Goal: Task Accomplishment & Management: Use online tool/utility

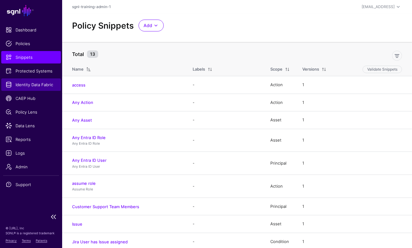
click at [37, 88] on link "Identity Data Fabric" at bounding box center [31, 84] width 60 height 12
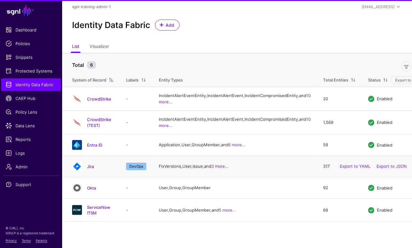
scroll to position [0, 0]
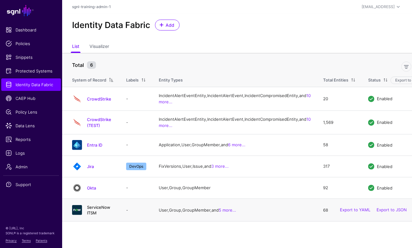
click at [113, 215] on h4 "ServiceNow ITSM" at bounding box center [100, 209] width 27 height 11
click at [110, 215] on link "ServiceNow ITSM" at bounding box center [98, 209] width 23 height 11
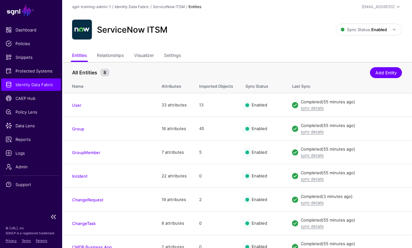
click at [55, 84] on span "Identity Data Fabric" at bounding box center [31, 84] width 51 height 6
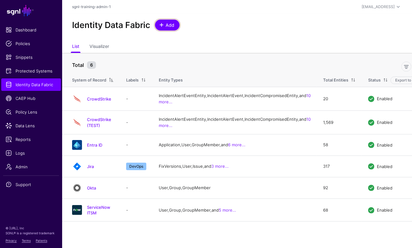
click at [169, 27] on span "Add" at bounding box center [170, 25] width 10 height 7
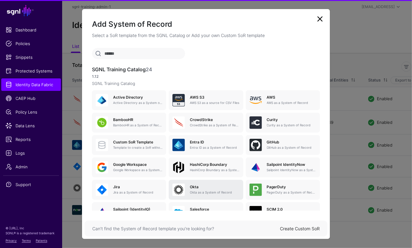
scroll to position [63, 0]
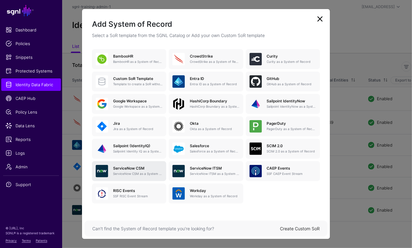
click at [143, 173] on p "ServiceNow CSM as a System of Record" at bounding box center [137, 173] width 49 height 5
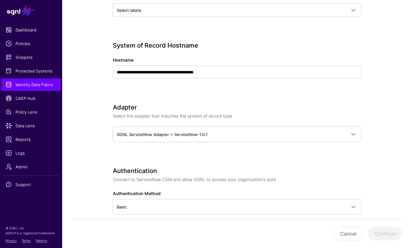
scroll to position [272, 0]
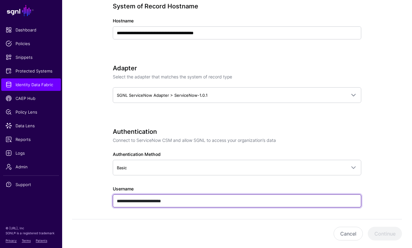
click at [191, 197] on input "**********" at bounding box center [237, 200] width 249 height 13
paste input "text"
type input "**********"
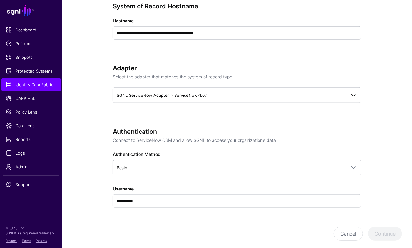
scroll to position [380, 0]
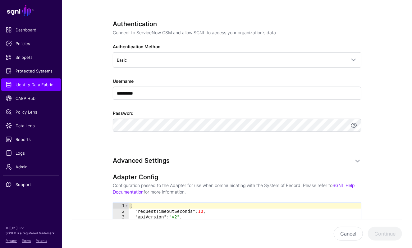
drag, startPoint x: 241, startPoint y: 158, endPoint x: 83, endPoint y: 129, distance: 161.1
click at [241, 158] on h3 "Advanced Settings" at bounding box center [231, 160] width 236 height 7
click at [1, 118] on li "Policy Lens" at bounding box center [31, 112] width 62 height 12
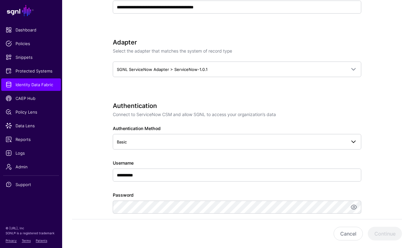
scroll to position [180, 0]
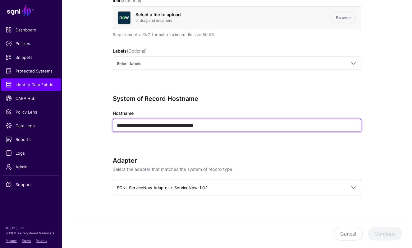
click at [231, 126] on input "**********" at bounding box center [237, 125] width 249 height 13
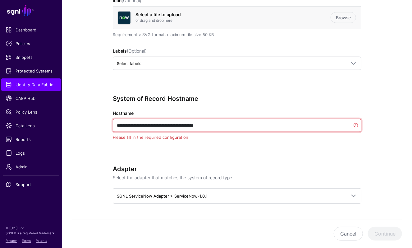
paste input "text"
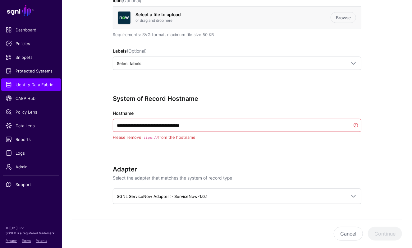
click at [267, 150] on div "**********" at bounding box center [237, 126] width 249 height 63
click at [251, 126] on input "**********" at bounding box center [237, 125] width 249 height 13
click at [323, 154] on div "**********" at bounding box center [237, 126] width 249 height 63
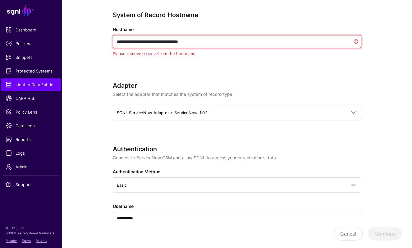
drag, startPoint x: 130, startPoint y: 40, endPoint x: 77, endPoint y: 42, distance: 53.5
click at [76, 41] on app-datasources-details-form "**********" at bounding box center [237, 171] width 350 height 774
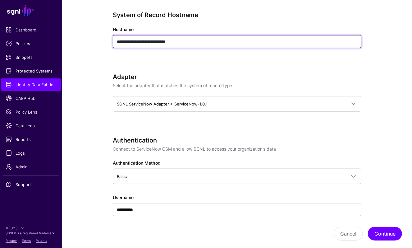
type input "**********"
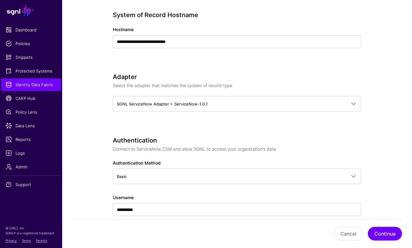
click at [283, 52] on div "**********" at bounding box center [237, 38] width 249 height 54
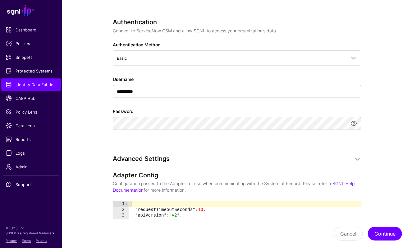
scroll to position [500, 0]
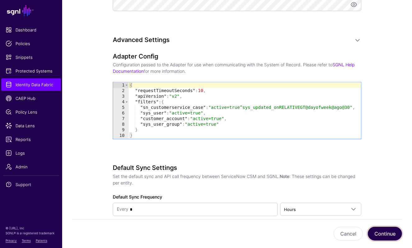
click at [383, 232] on button "Continue" at bounding box center [385, 234] width 34 height 14
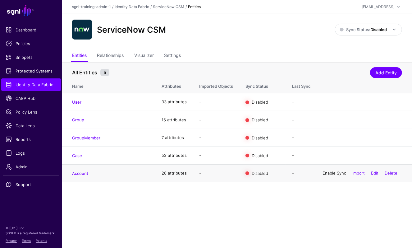
click at [336, 172] on link "Enable Sync" at bounding box center [335, 172] width 24 height 5
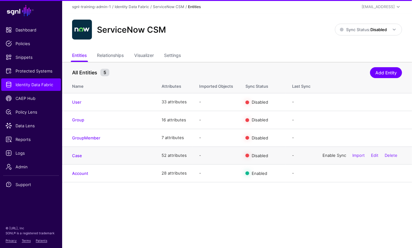
click at [335, 155] on link "Enable Sync" at bounding box center [335, 155] width 24 height 5
click at [330, 134] on div "Enable Sync Import Edit Delete" at bounding box center [360, 138] width 84 height 16
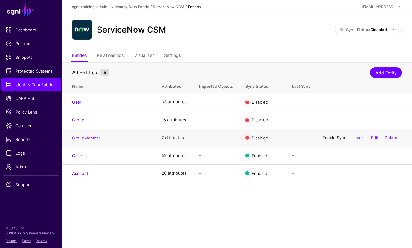
click at [331, 137] on link "Enable Sync" at bounding box center [335, 137] width 24 height 5
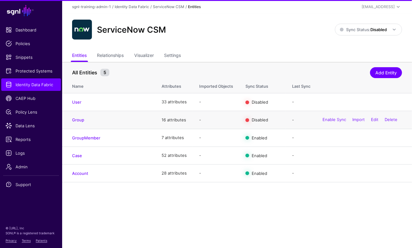
click at [329, 117] on div "Enable Sync Import Edit Delete" at bounding box center [360, 120] width 84 height 16
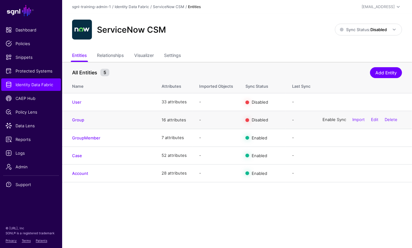
click at [330, 118] on link "Enable Sync" at bounding box center [335, 119] width 24 height 5
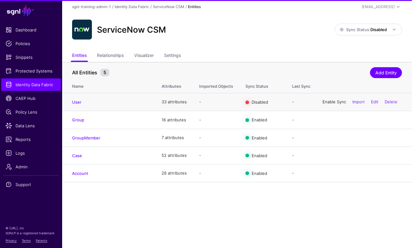
click at [329, 103] on link "Enable Sync" at bounding box center [335, 101] width 24 height 5
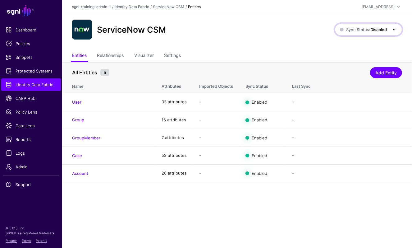
click at [373, 28] on strong "Disabled" at bounding box center [378, 29] width 16 height 5
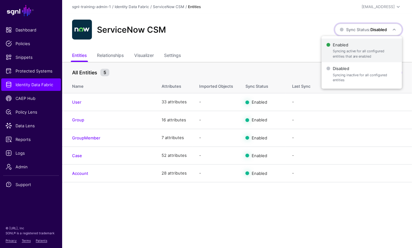
click at [341, 49] on span "Syncing active for all configured entities that are enabled" at bounding box center [365, 53] width 64 height 10
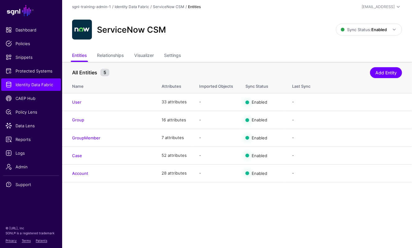
click at [186, 219] on main "SGNL Dashboard Policies Snippets Protected Systems Identity Data Fabric CAEP Hu…" at bounding box center [206, 124] width 412 height 248
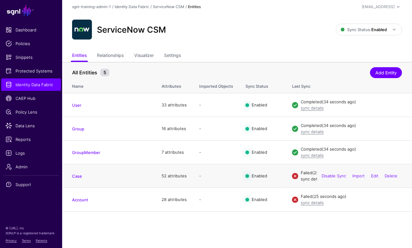
click at [310, 180] on link "sync details" at bounding box center [312, 178] width 23 height 5
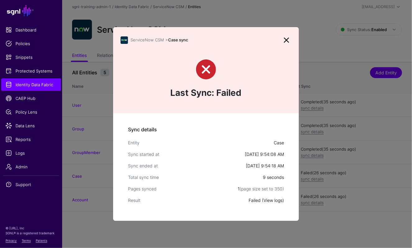
click at [271, 199] on link "View logs" at bounding box center [273, 199] width 19 height 5
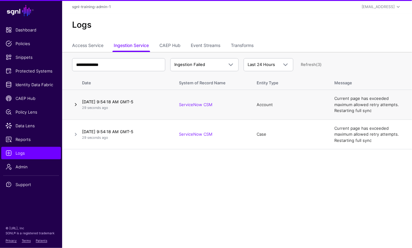
click at [75, 103] on link at bounding box center [75, 104] width 7 height 7
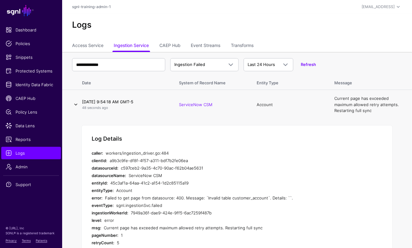
click at [77, 104] on link at bounding box center [75, 104] width 7 height 7
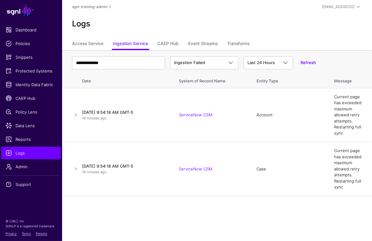
click at [301, 60] on div "Refresh" at bounding box center [304, 63] width 23 height 6
click at [303, 60] on div "Refresh" at bounding box center [304, 63] width 23 height 6
click at [304, 62] on link "Refresh" at bounding box center [308, 62] width 15 height 5
click at [42, 85] on span "Identity Data Fabric" at bounding box center [31, 84] width 51 height 6
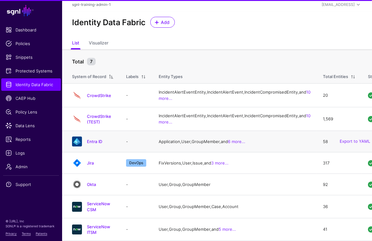
scroll to position [32, 0]
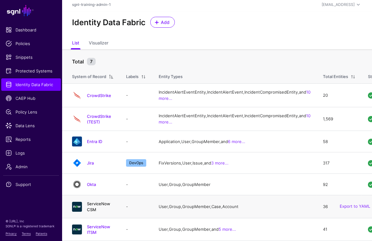
click at [109, 205] on link "ServiceNow CSM" at bounding box center [98, 206] width 23 height 11
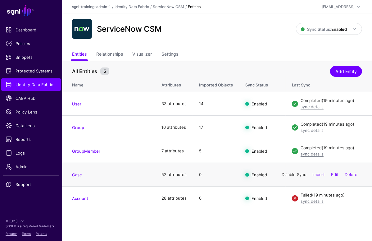
click at [295, 175] on link "Disable Sync" at bounding box center [294, 174] width 25 height 5
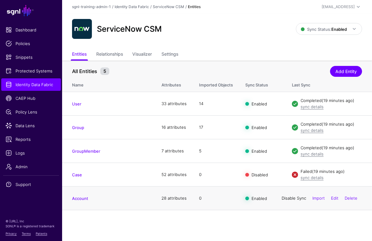
click at [288, 199] on link "Disable Sync" at bounding box center [294, 197] width 25 height 5
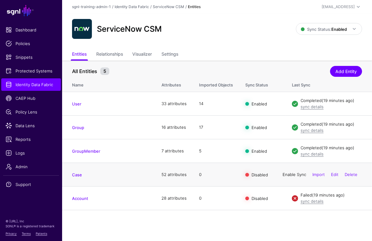
click at [288, 173] on link "Enable Sync" at bounding box center [295, 174] width 24 height 5
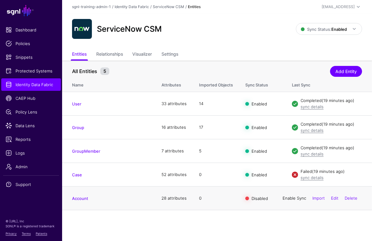
click at [283, 196] on link "Enable Sync" at bounding box center [295, 197] width 24 height 5
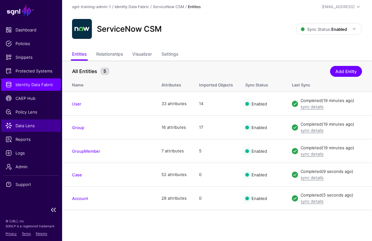
click at [41, 122] on span "Data Lens" at bounding box center [31, 125] width 51 height 6
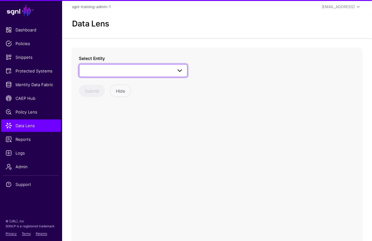
click at [122, 68] on span at bounding box center [133, 70] width 101 height 7
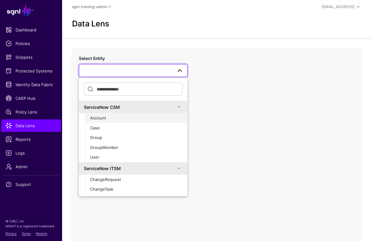
click at [105, 117] on span "Account" at bounding box center [98, 117] width 16 height 5
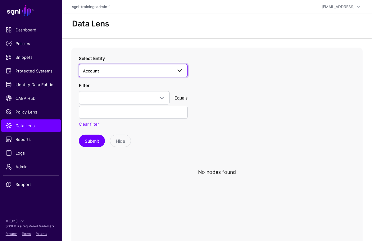
click at [117, 73] on span "Account" at bounding box center [127, 70] width 89 height 7
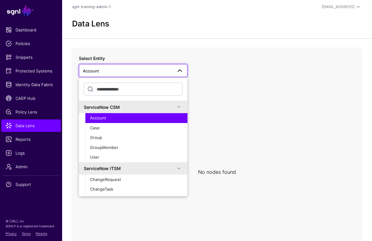
click at [109, 121] on div "Account" at bounding box center [136, 118] width 93 height 6
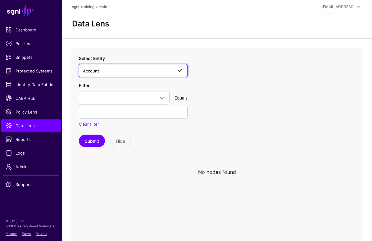
click at [118, 69] on span "Account" at bounding box center [127, 70] width 89 height 7
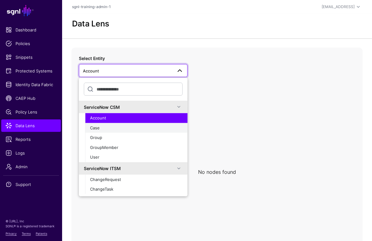
click at [96, 125] on span "Case" at bounding box center [95, 127] width 10 height 5
